Goal: Download file/media

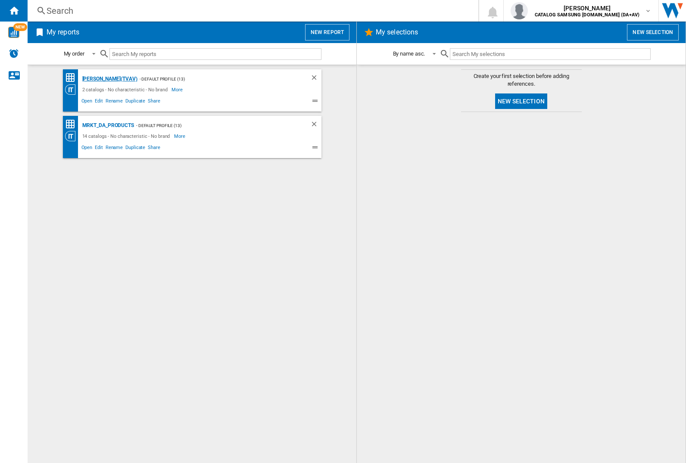
click at [95, 79] on div "[PERSON_NAME](TVAV)" at bounding box center [108, 79] width 57 height 11
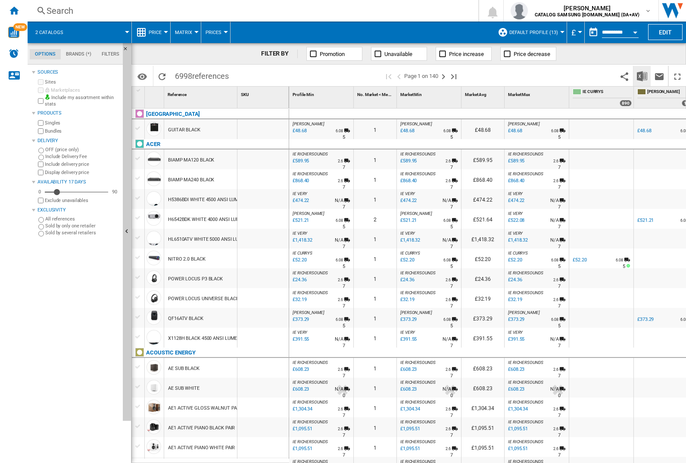
click at [642, 76] on img "Download in Excel" at bounding box center [642, 76] width 10 height 10
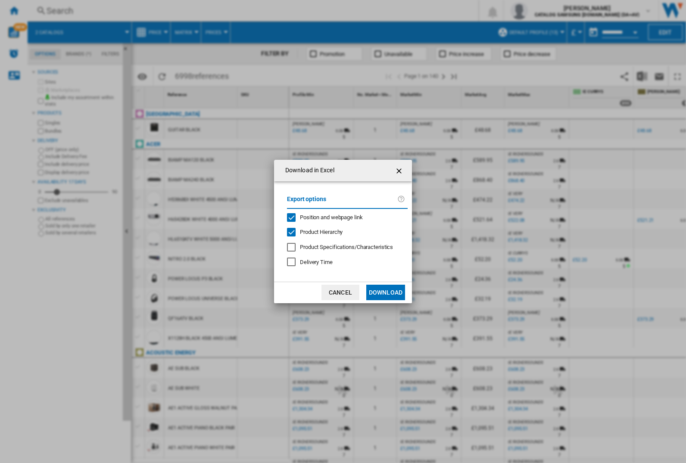
click at [344, 217] on span "Position and webpage link" at bounding box center [331, 217] width 63 height 6
click at [386, 292] on button "Download" at bounding box center [385, 293] width 39 height 16
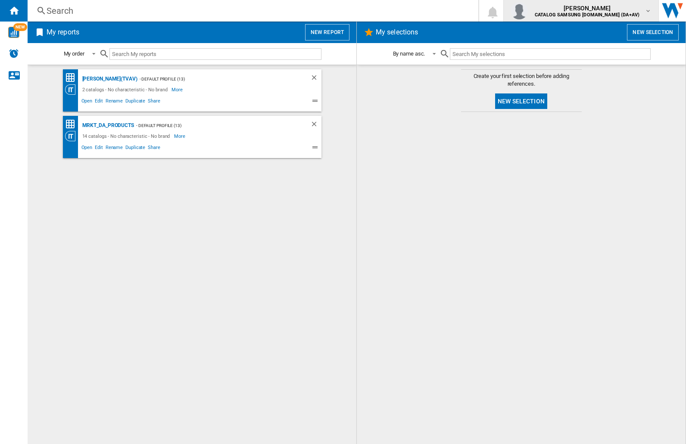
click at [528, 11] on img "button" at bounding box center [518, 10] width 17 height 17
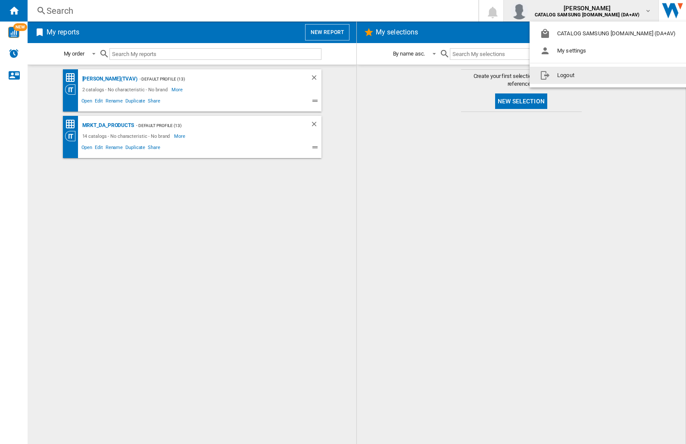
click at [596, 75] on button "Logout" at bounding box center [609, 75] width 160 height 17
